Goal: Task Accomplishment & Management: Manage account settings

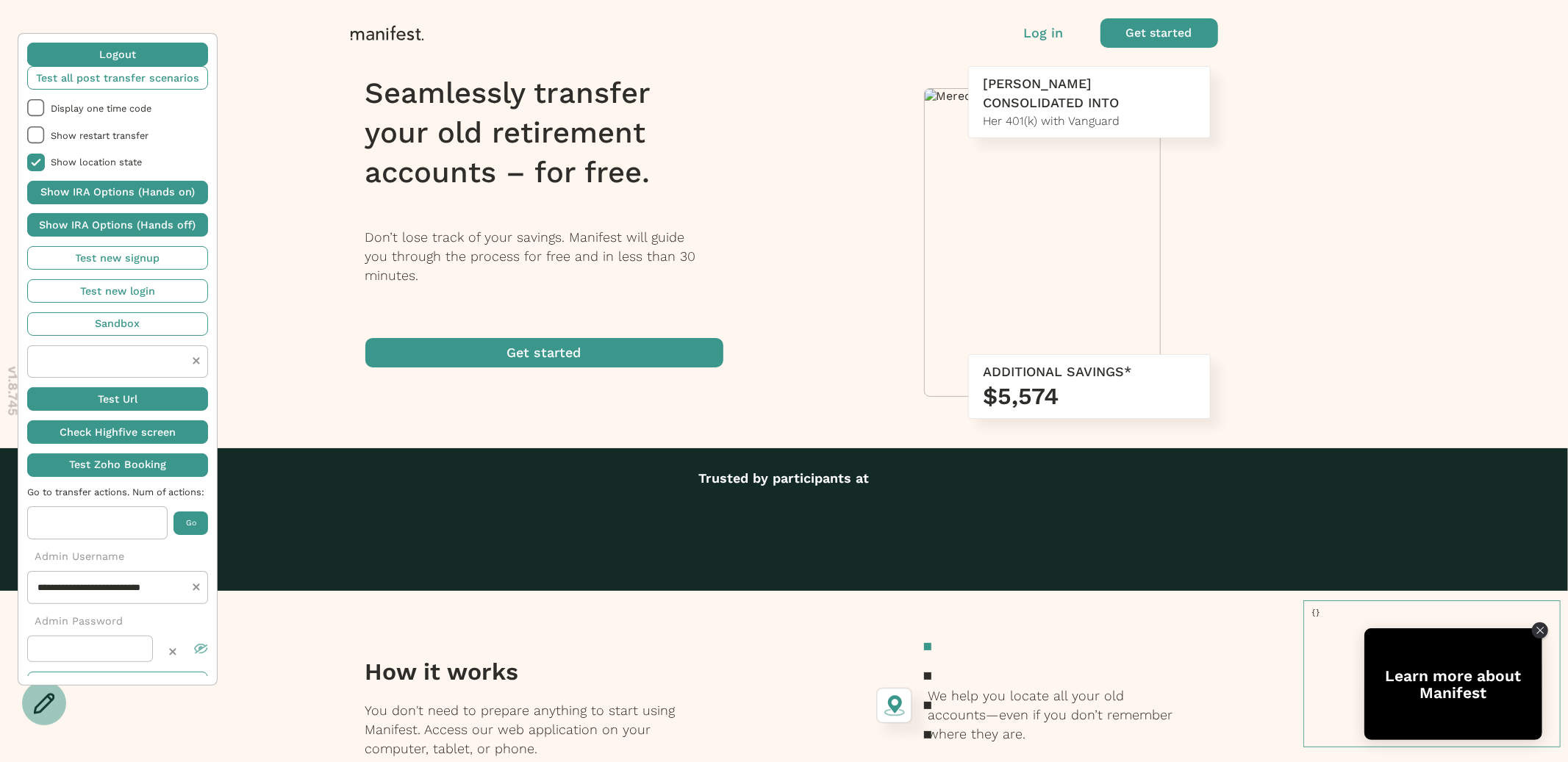
click at [1152, 31] on span "button" at bounding box center [1159, 33] width 118 height 30
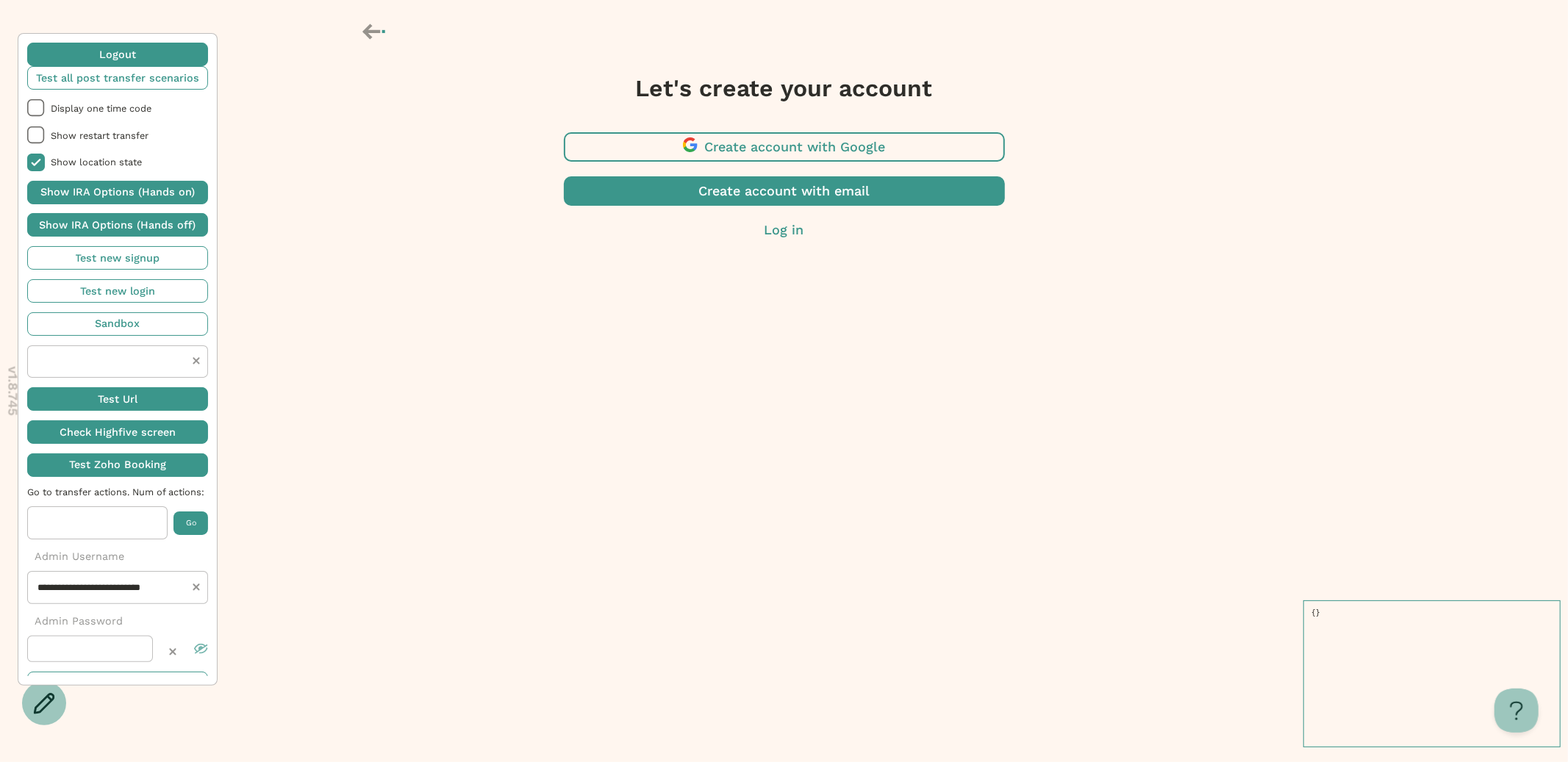
click at [372, 33] on icon at bounding box center [375, 32] width 26 height 25
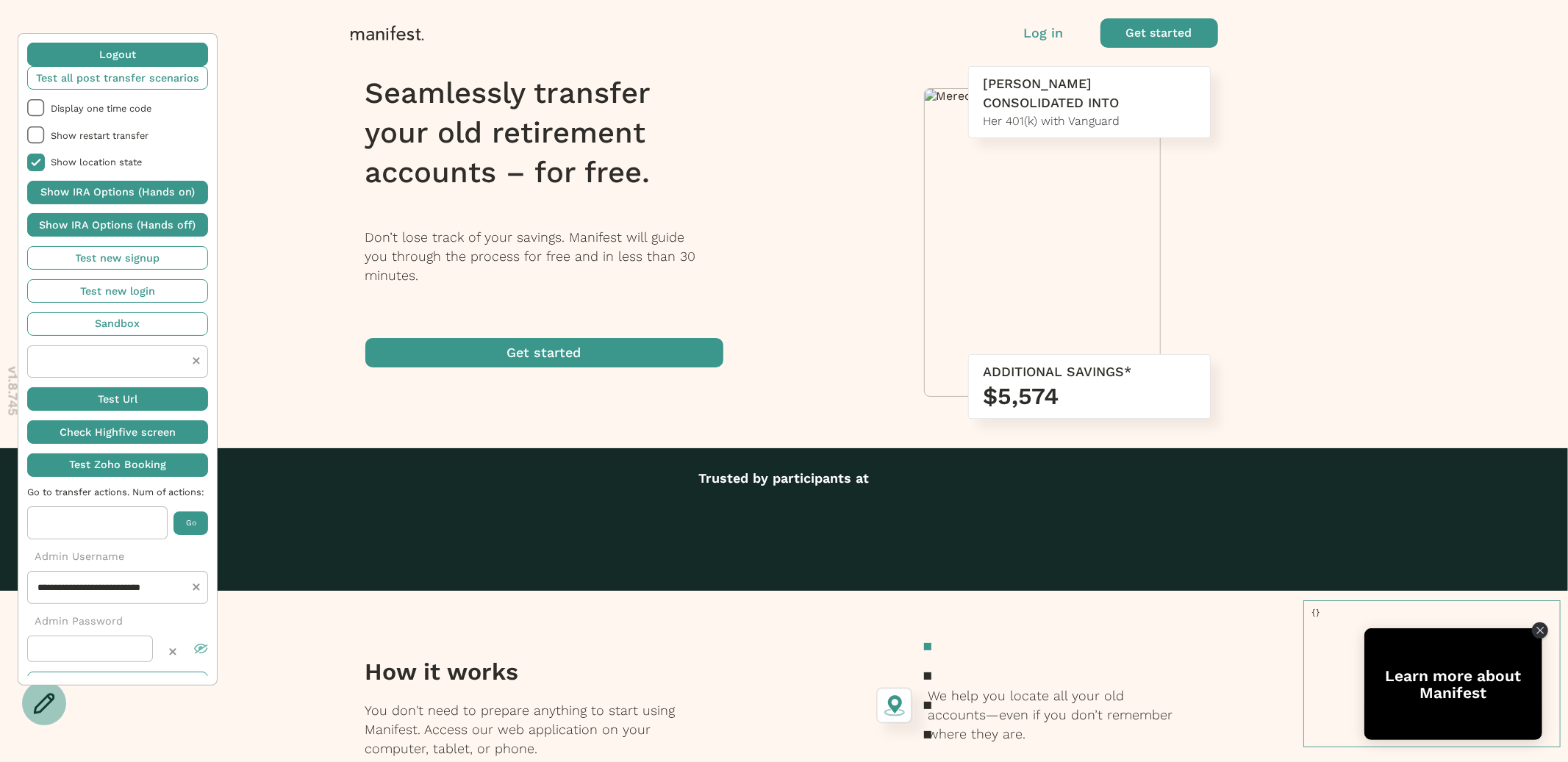
click at [1031, 30] on p "Log in" at bounding box center [1044, 33] width 40 height 19
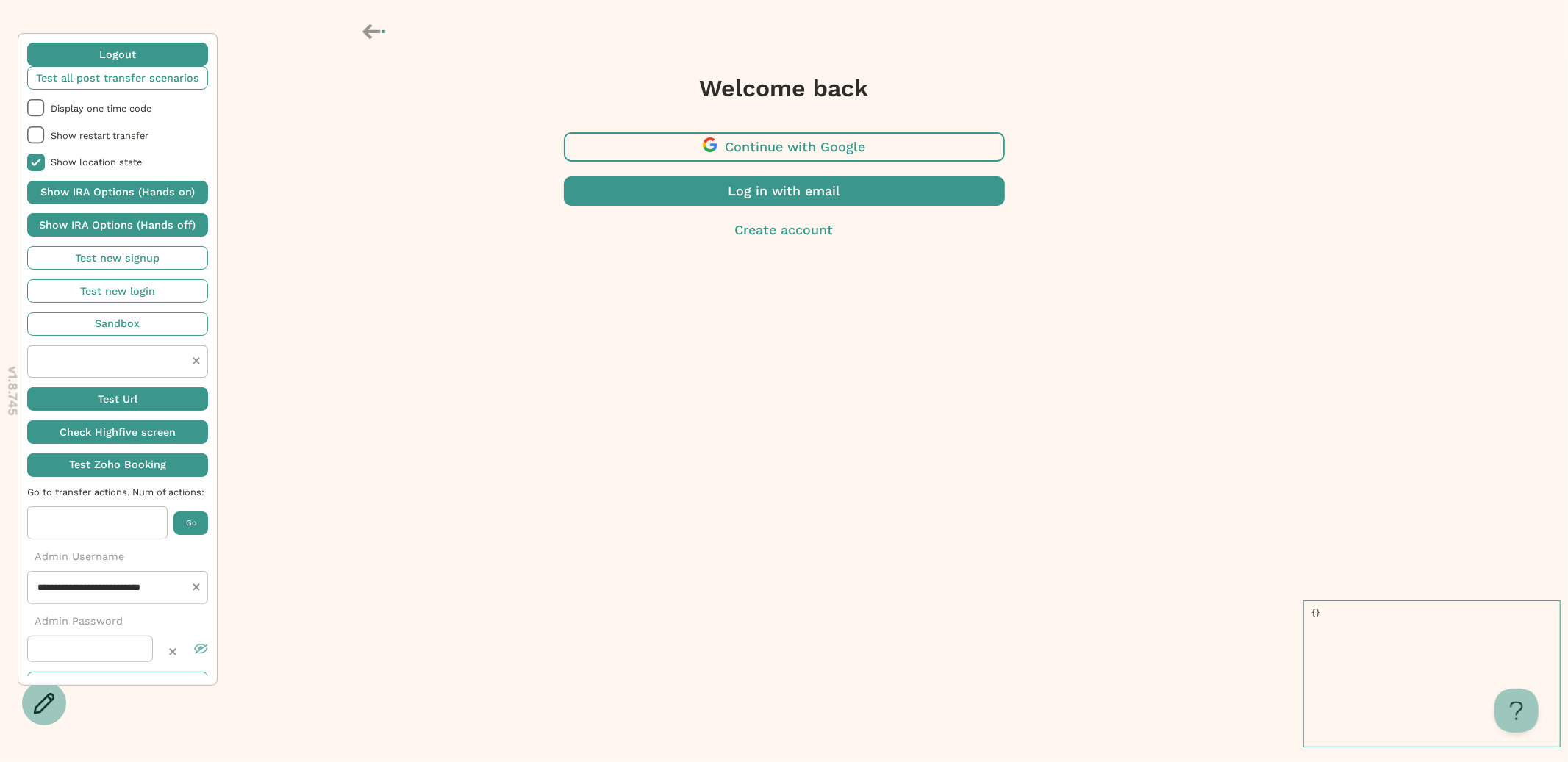
click at [914, 192] on span "button" at bounding box center [784, 191] width 441 height 30
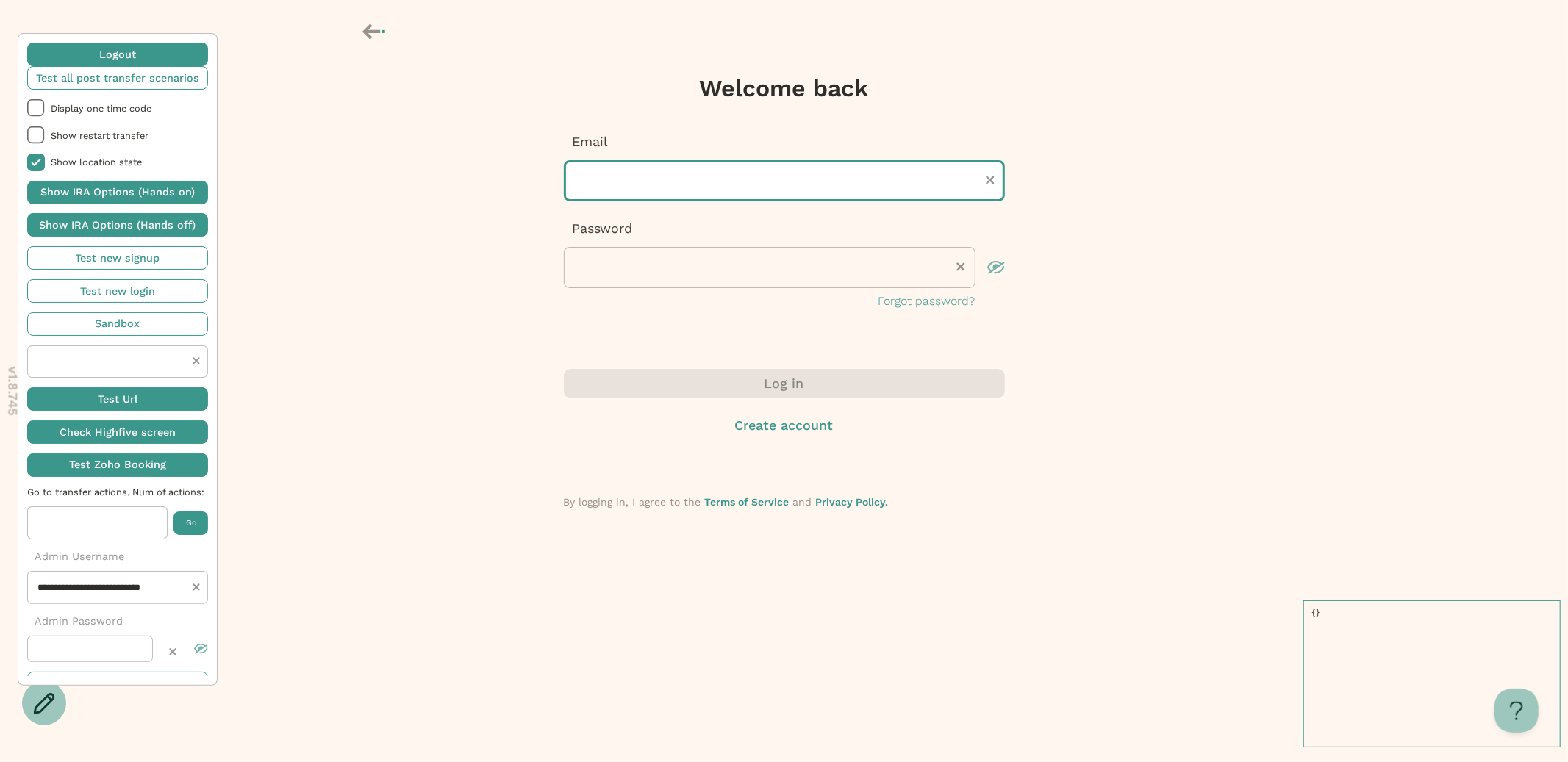
type input "**********"
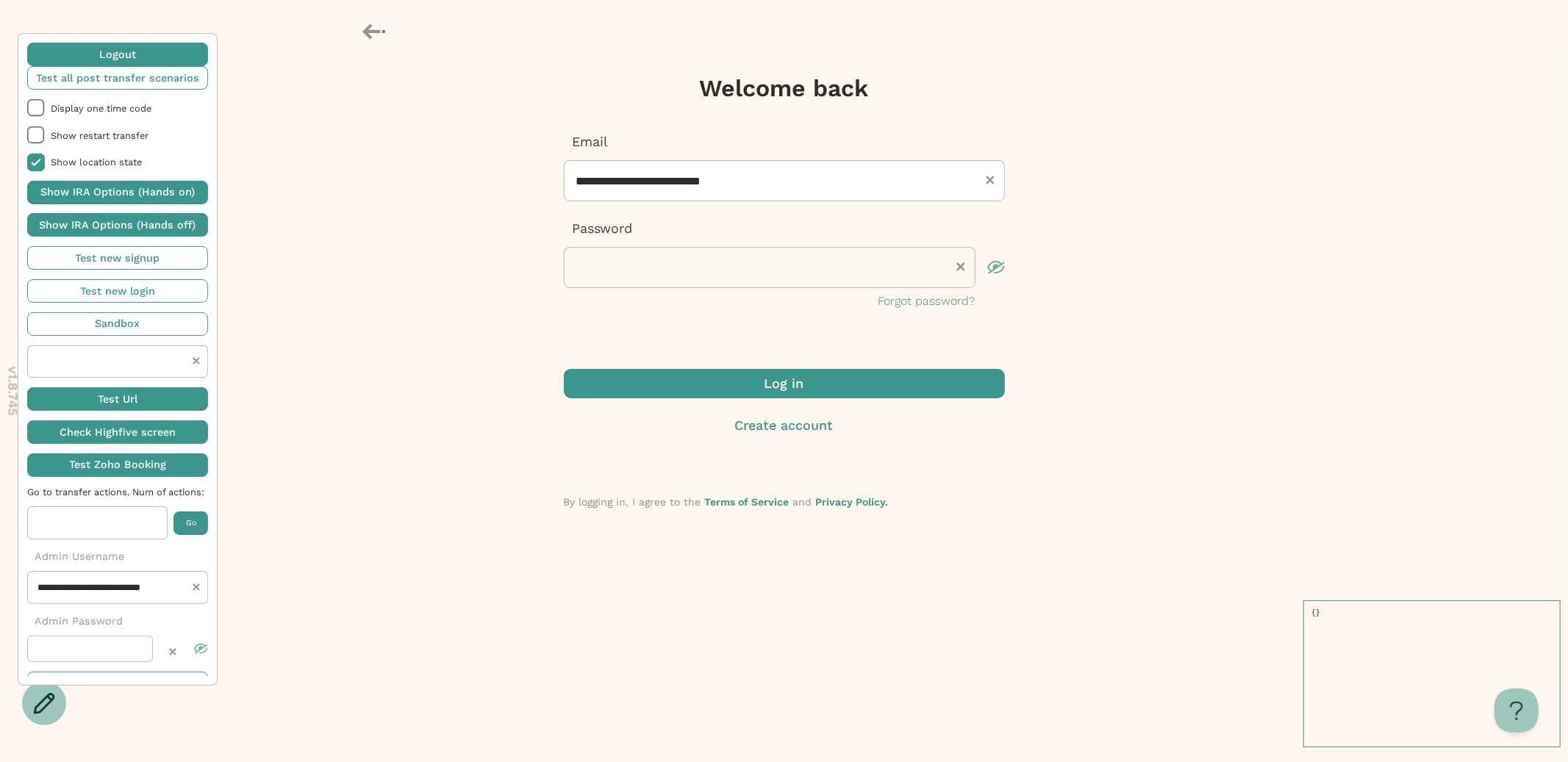
click at [373, 35] on icon at bounding box center [375, 32] width 26 height 25
